Goal: Check status: Check status

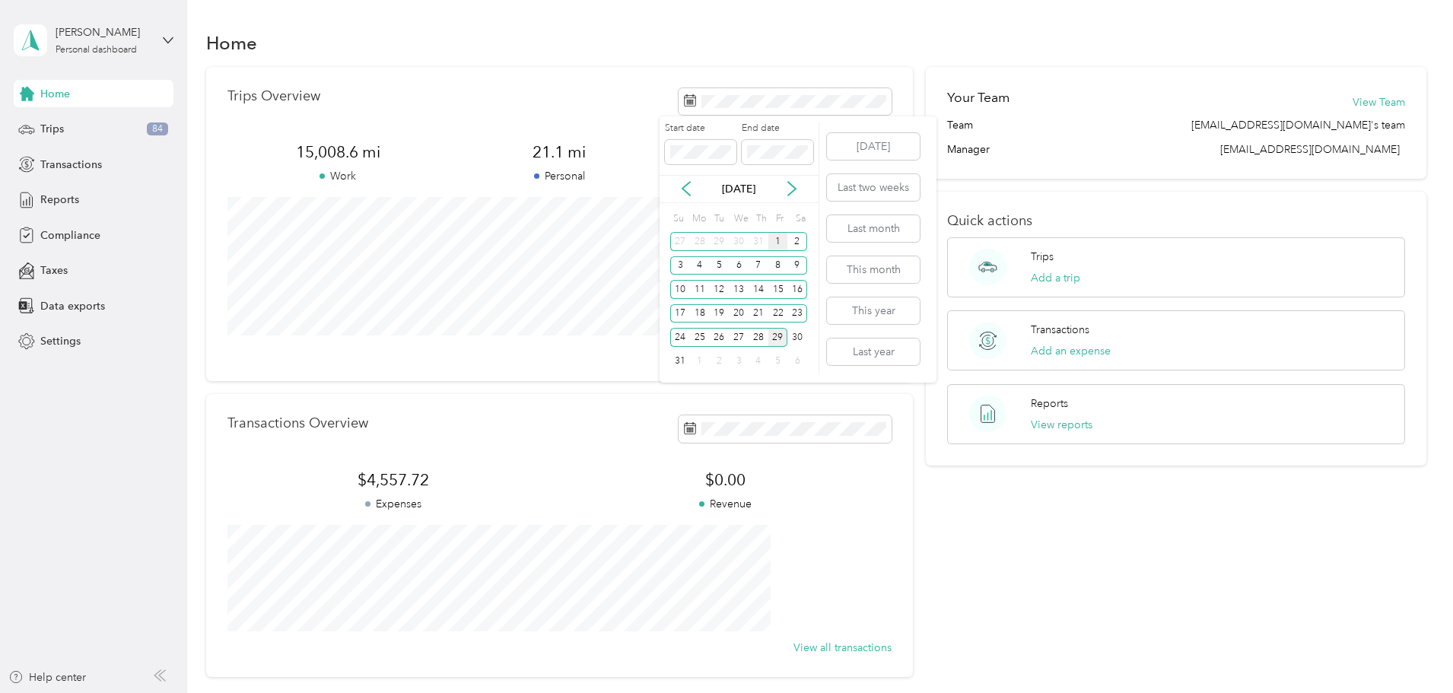
click at [780, 243] on div "1" at bounding box center [778, 241] width 20 height 19
click at [782, 246] on div "1" at bounding box center [778, 241] width 20 height 19
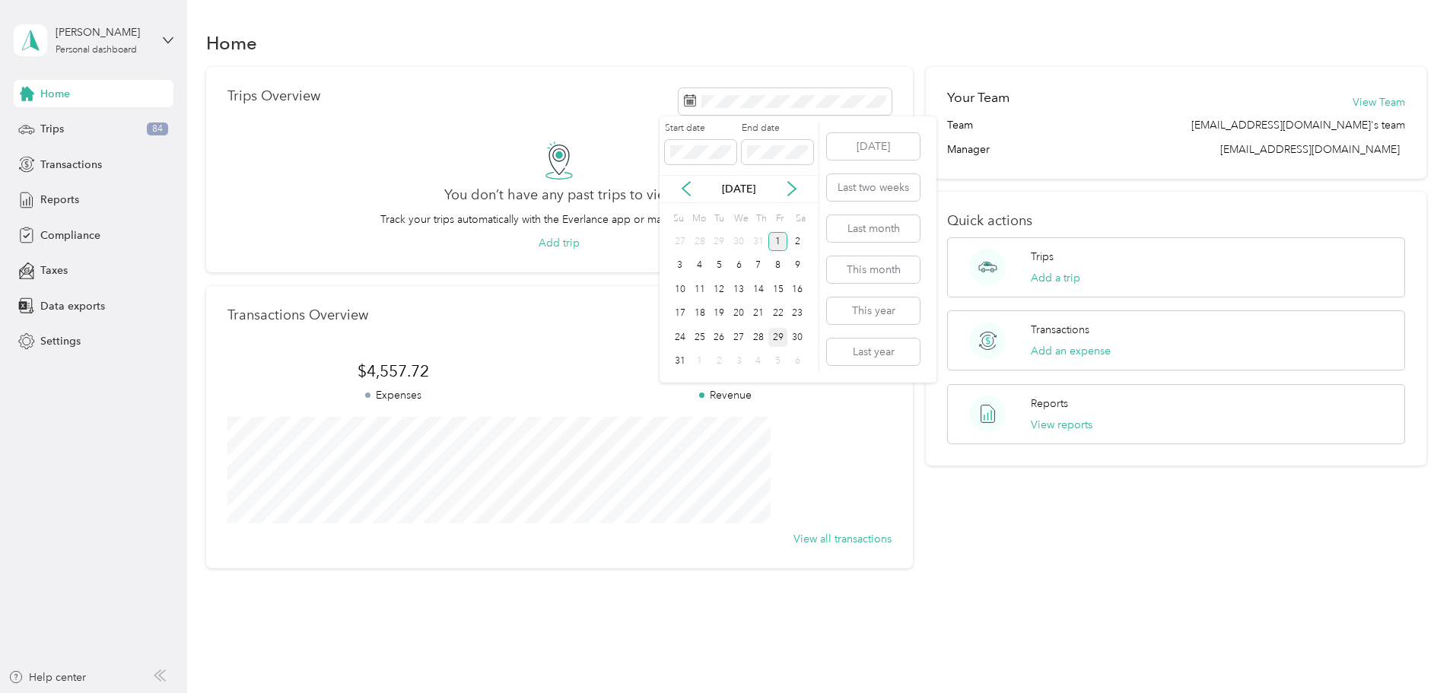
click at [772, 237] on div "1" at bounding box center [778, 241] width 20 height 19
click at [778, 341] on div "29" at bounding box center [778, 337] width 20 height 19
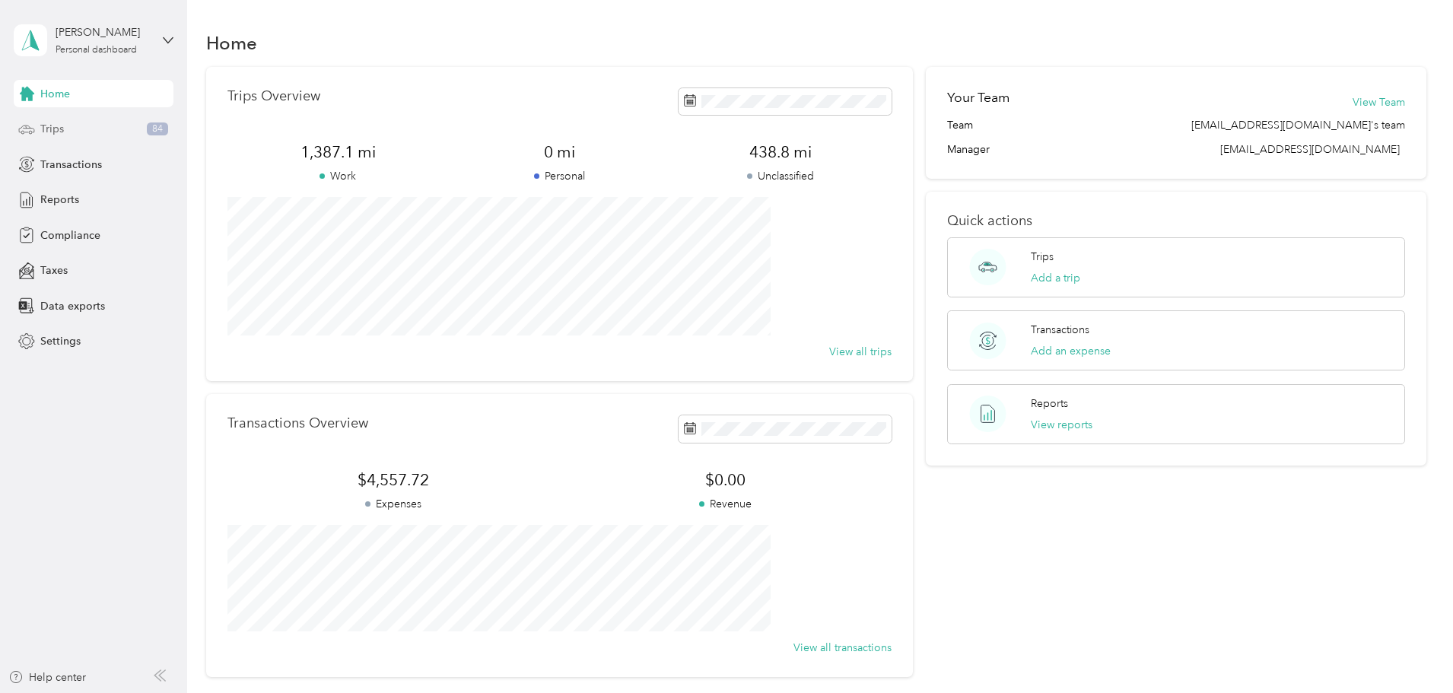
click at [84, 129] on div "Trips 84" at bounding box center [94, 129] width 160 height 27
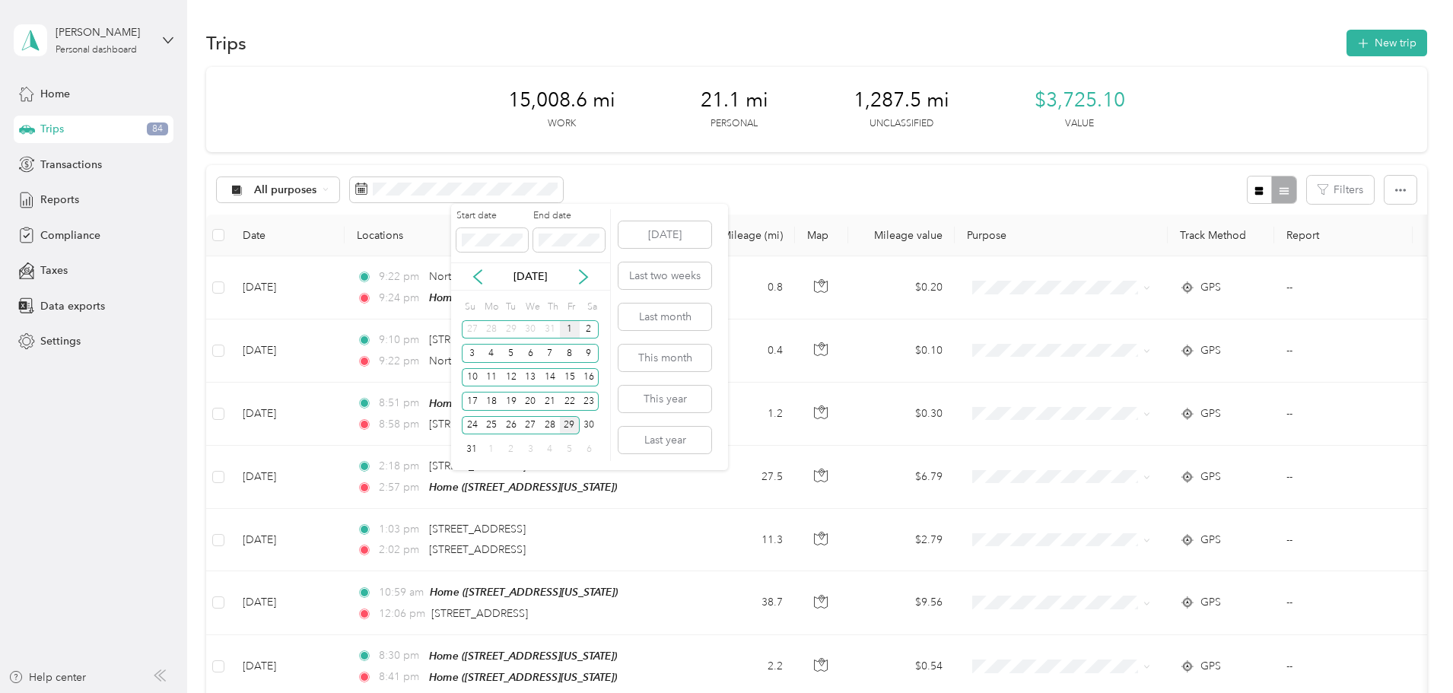
click at [570, 333] on div "1" at bounding box center [570, 329] width 20 height 19
click at [576, 425] on div "29" at bounding box center [570, 425] width 20 height 19
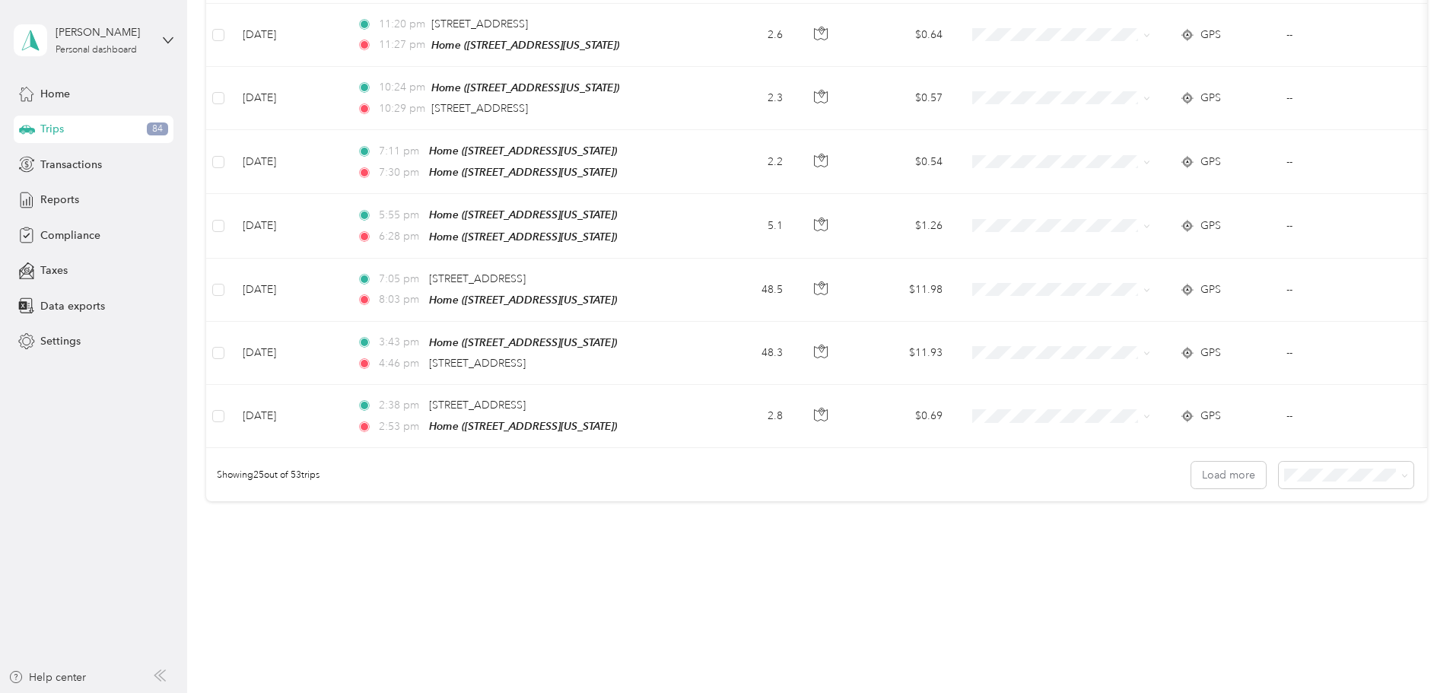
scroll to position [1403, 0]
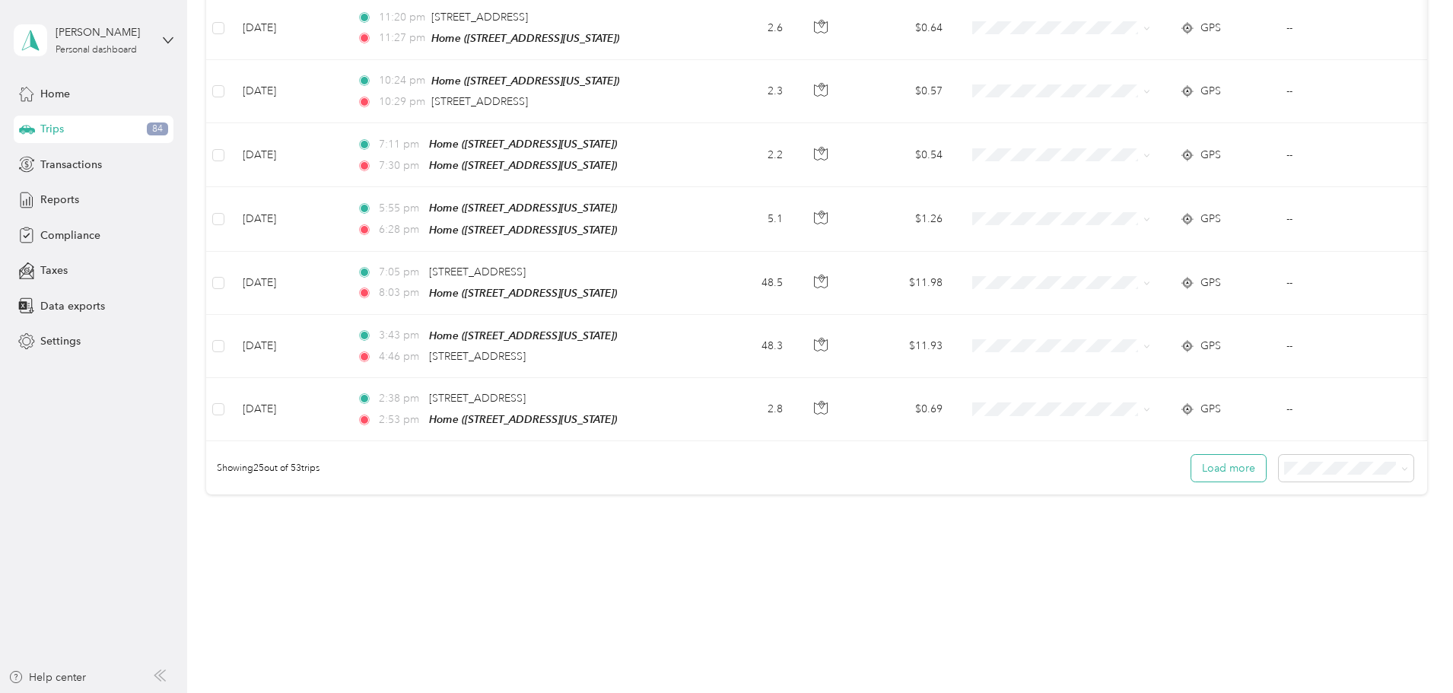
click at [1191, 455] on button "Load more" at bounding box center [1228, 468] width 75 height 27
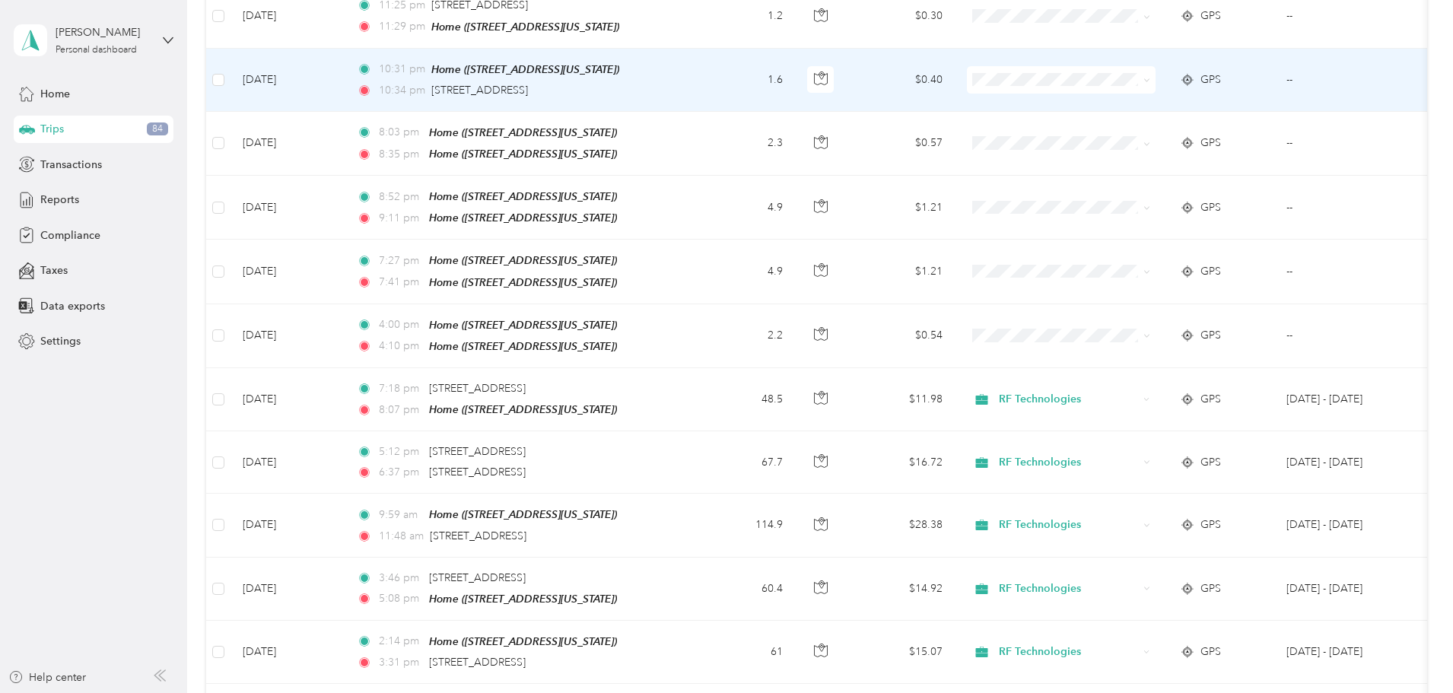
scroll to position [2163, 0]
